Goal: Navigation & Orientation: Find specific page/section

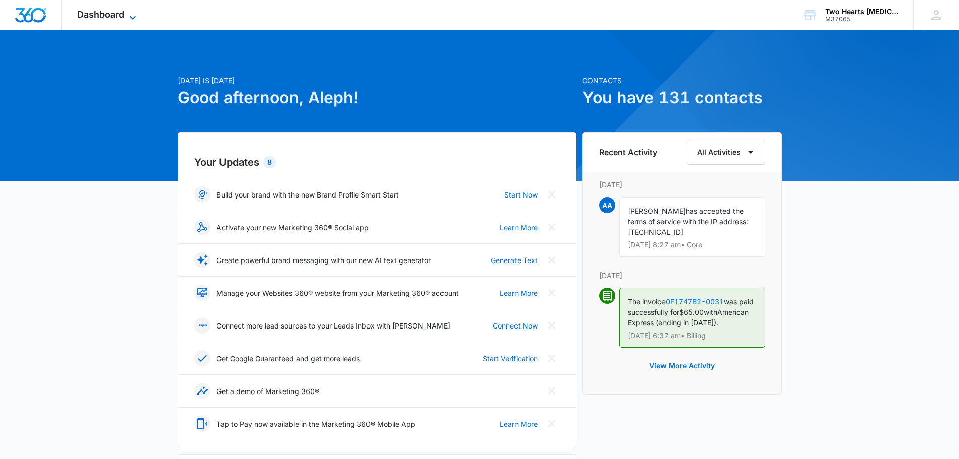
click at [122, 13] on span "Dashboard" at bounding box center [100, 14] width 47 height 11
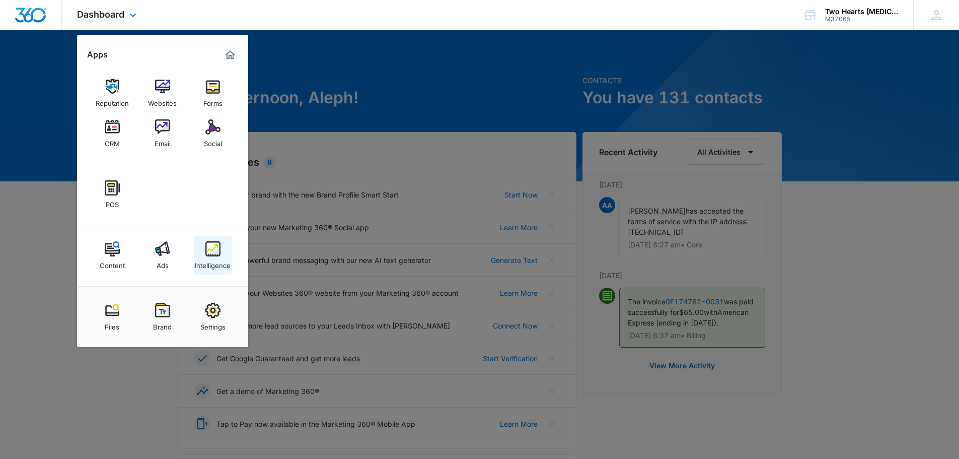
click at [216, 251] on img at bounding box center [212, 248] width 15 height 15
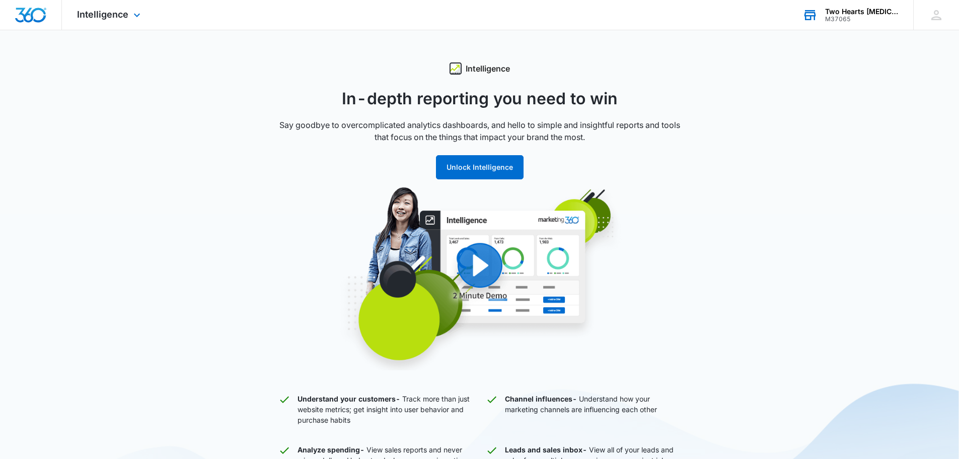
click at [818, 18] on div "Two Hearts [MEDICAL_DATA] M37065 Your Accounts View All" at bounding box center [851, 15] width 126 height 30
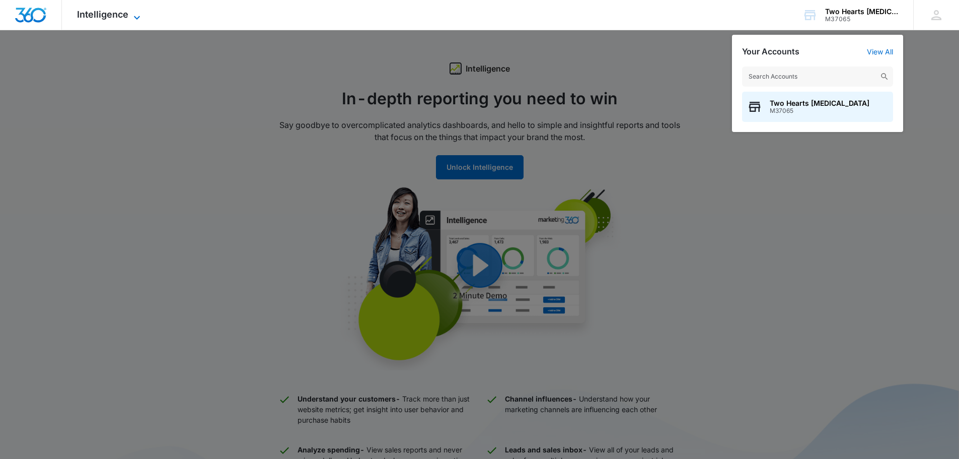
click at [92, 13] on span "Intelligence" at bounding box center [102, 14] width 51 height 11
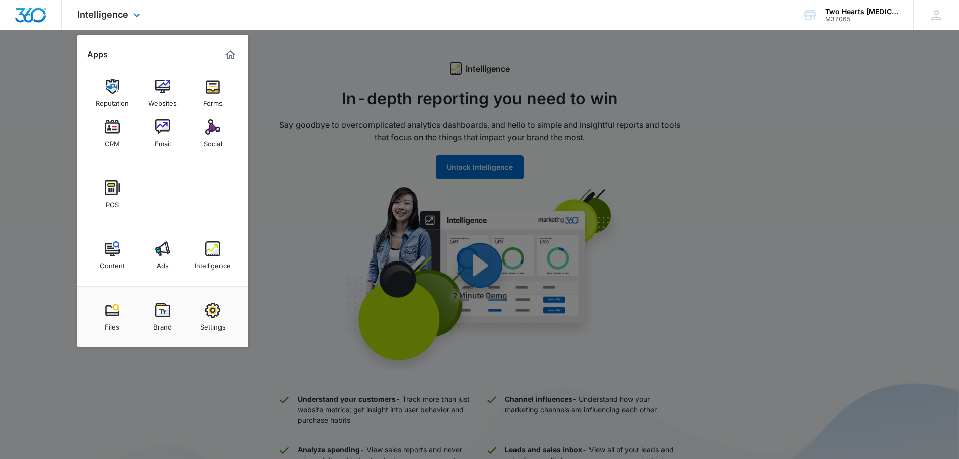
click at [31, 14] on img "Dashboard" at bounding box center [31, 15] width 32 height 15
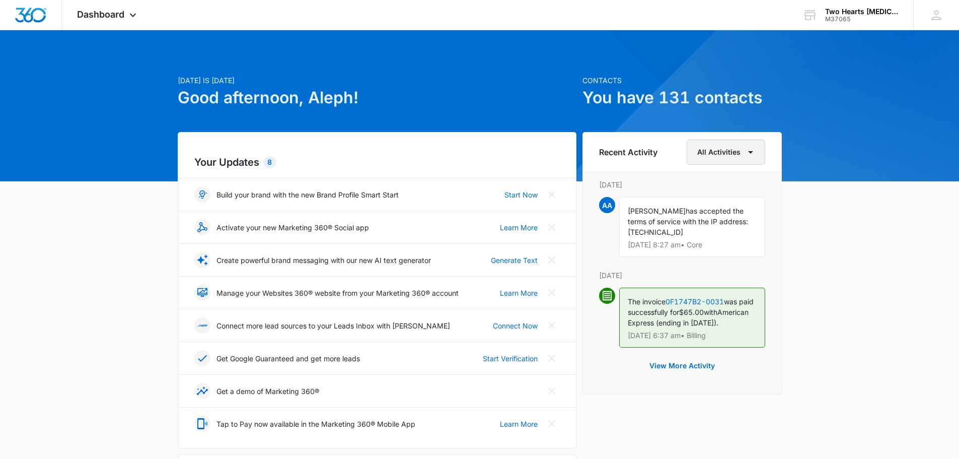
click at [760, 151] on button "All Activities" at bounding box center [726, 152] width 79 height 25
click at [714, 242] on div "CRM" at bounding box center [720, 245] width 40 height 7
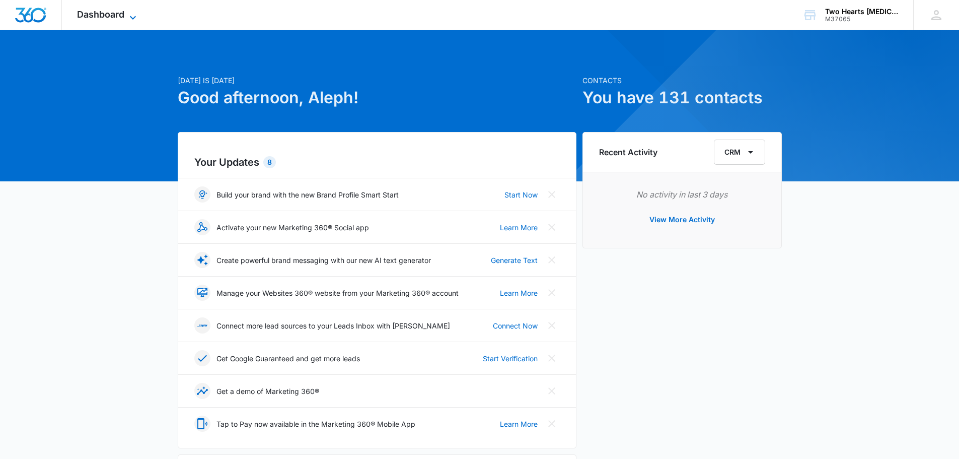
click at [104, 14] on span "Dashboard" at bounding box center [100, 14] width 47 height 11
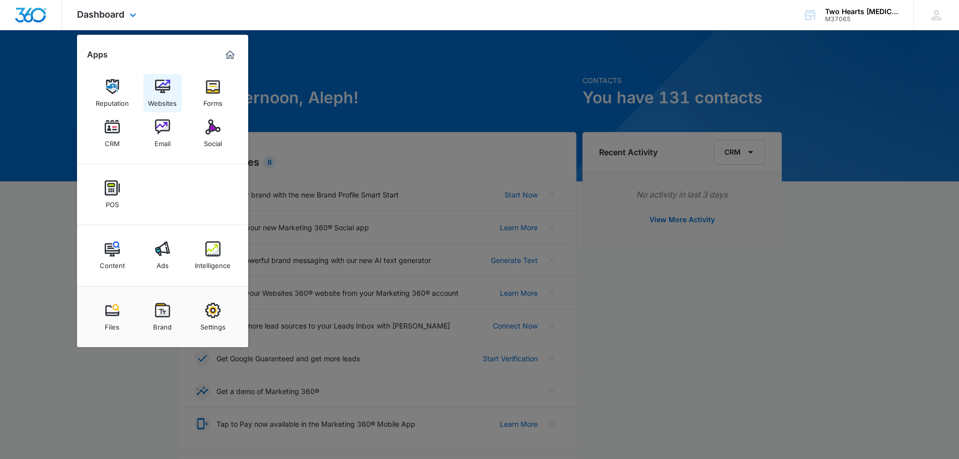
click at [171, 93] on link "Websites" at bounding box center [163, 93] width 38 height 38
